Goal: Navigation & Orientation: Find specific page/section

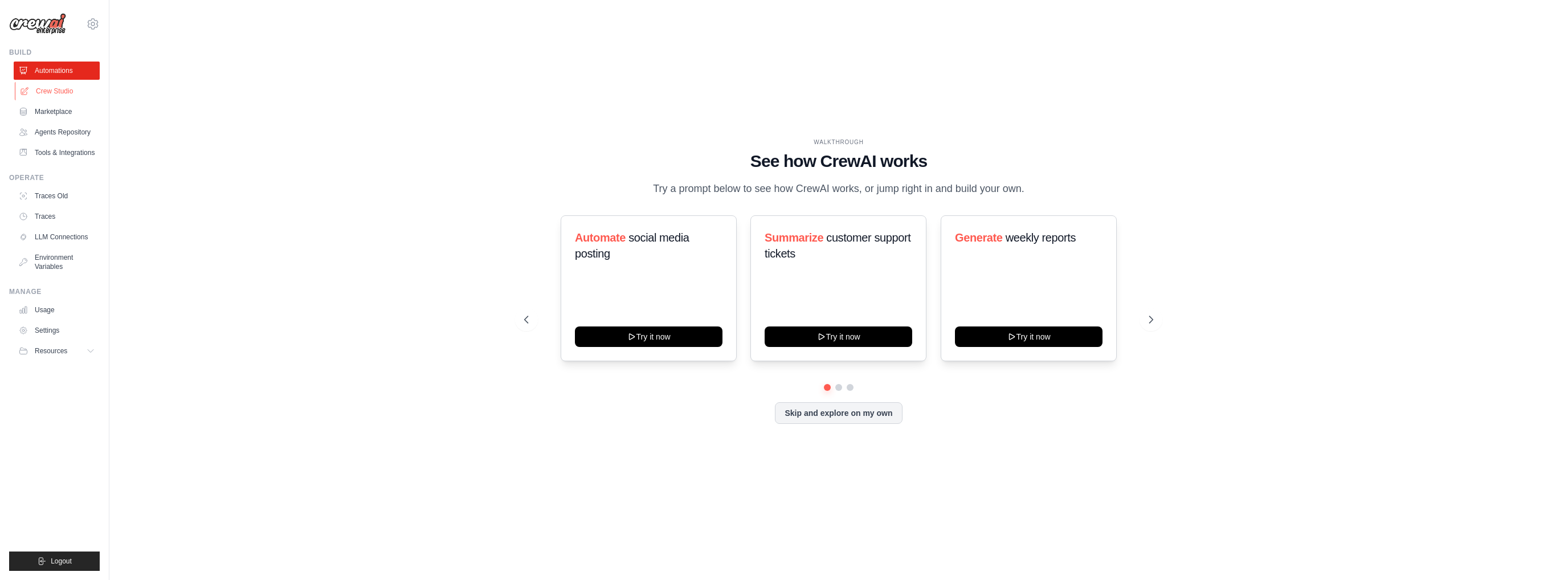
click at [51, 99] on link "Crew Studio" at bounding box center [57, 91] width 86 height 18
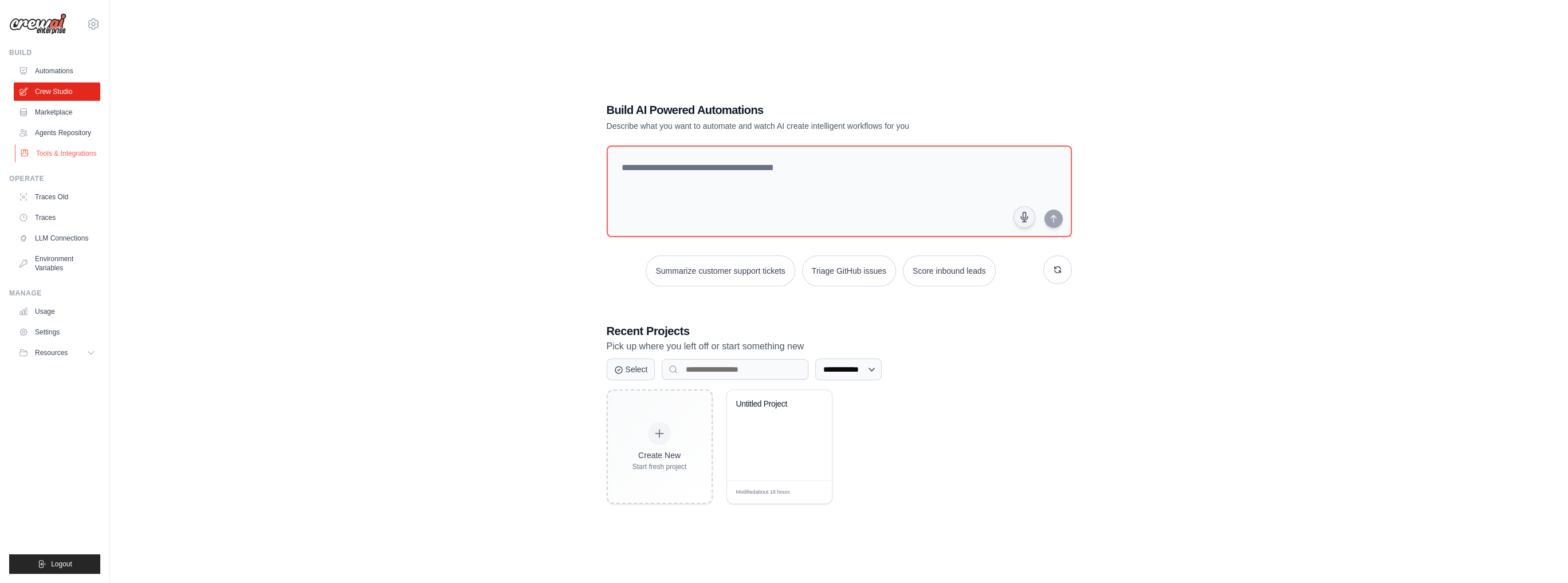
click at [61, 160] on link "Tools & Integrations" at bounding box center [58, 153] width 87 height 19
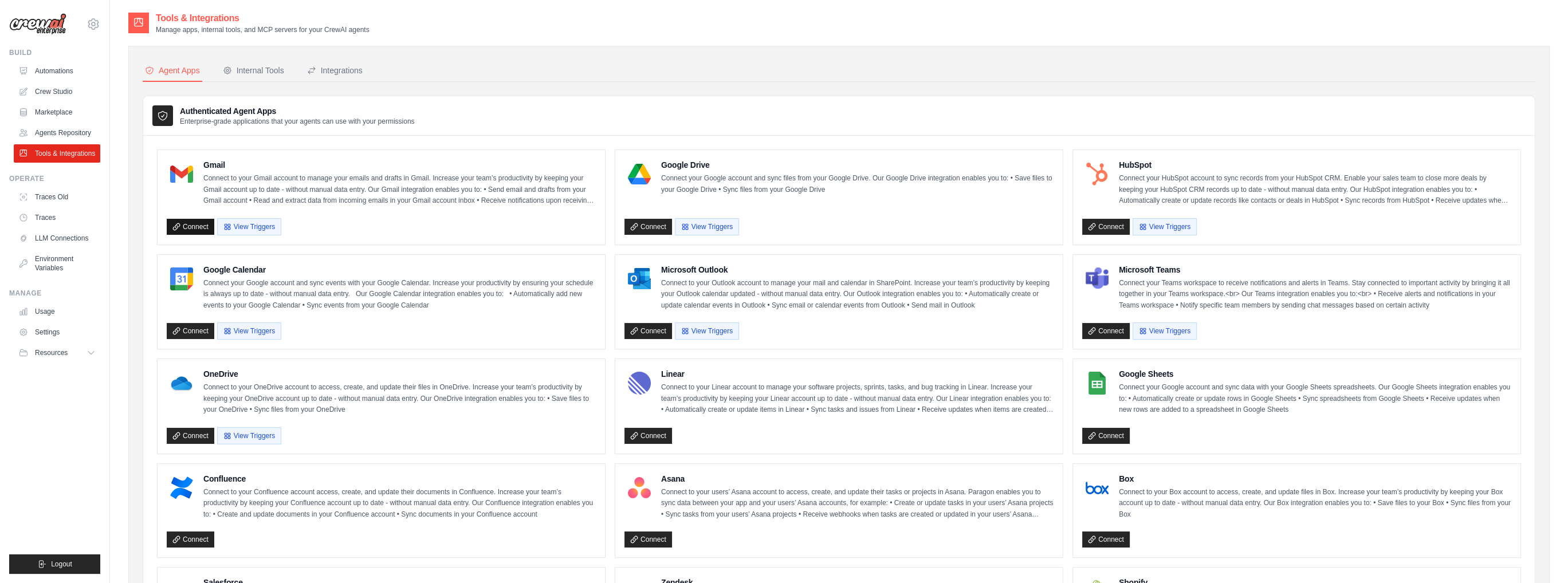
click at [194, 223] on link "Connect" at bounding box center [190, 226] width 48 height 16
